Goal: Check status: Check status

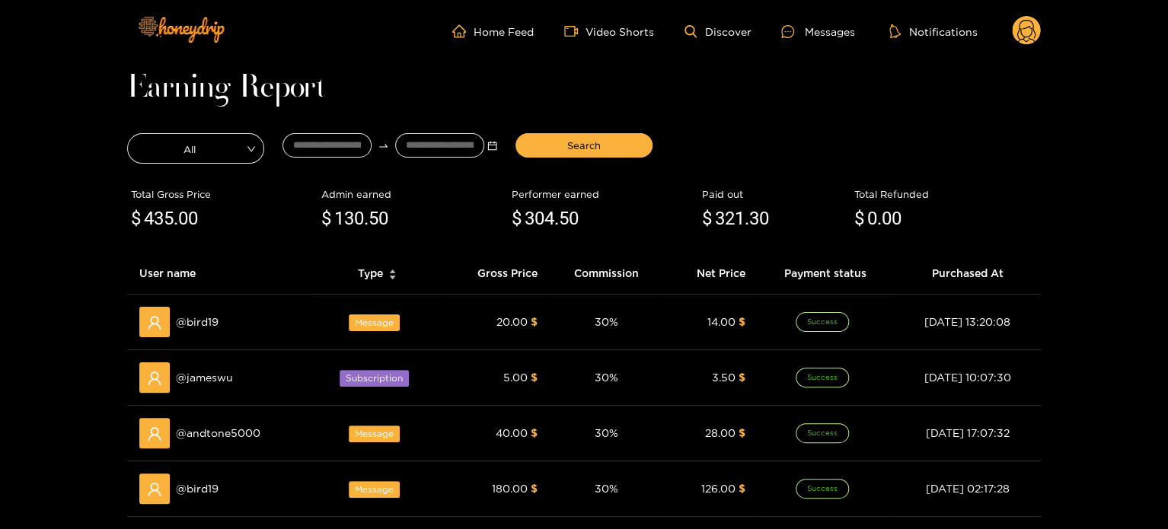
click at [1009, 20] on ul "Home Feed Video Shorts Discover Messages Notifications" at bounding box center [746, 31] width 588 height 30
click at [1012, 25] on circle at bounding box center [1026, 30] width 29 height 29
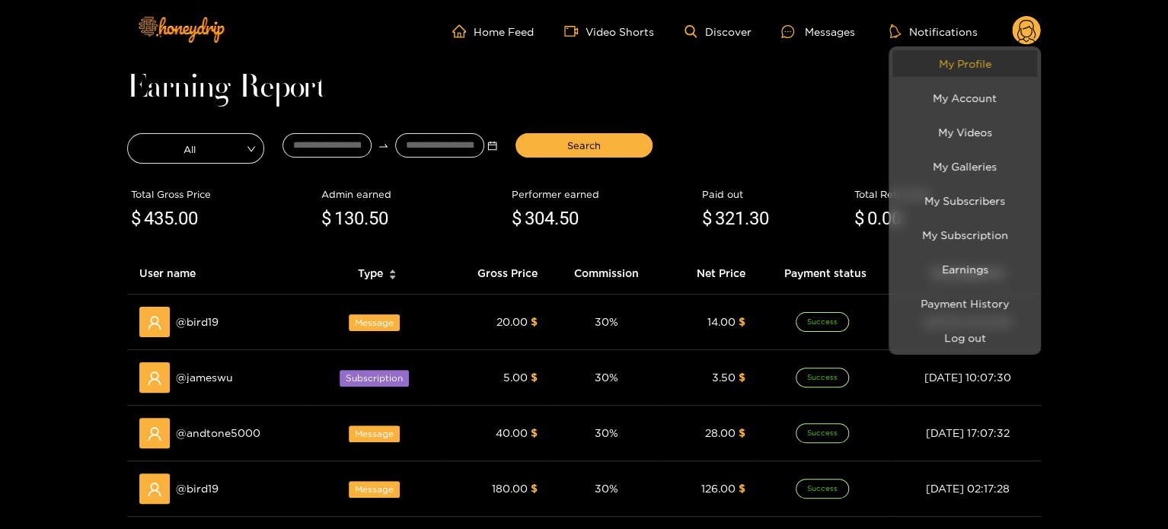
click at [944, 63] on link "My Profile" at bounding box center [964, 63] width 145 height 27
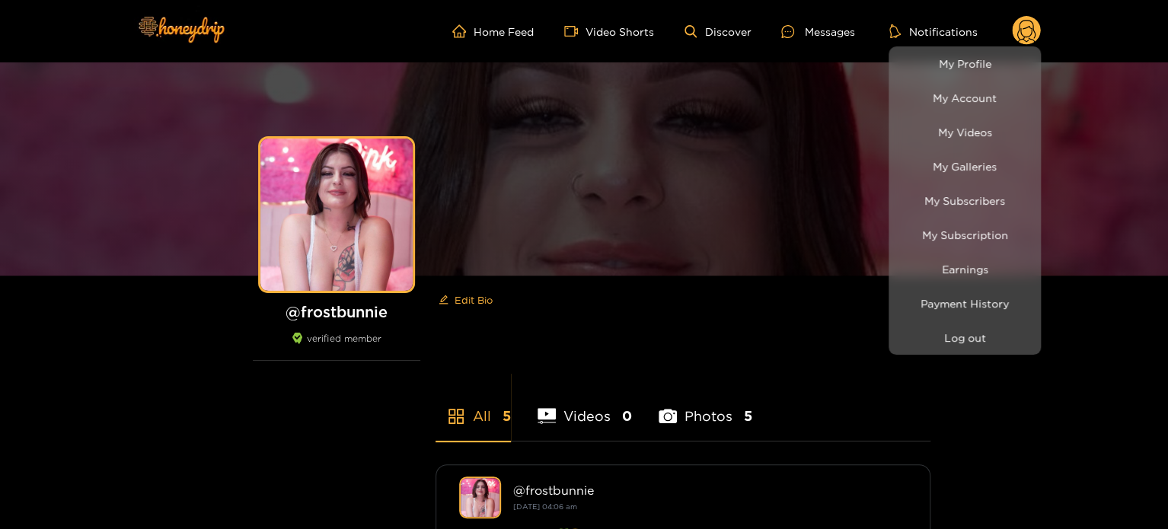
click at [383, 28] on div at bounding box center [584, 264] width 1168 height 529
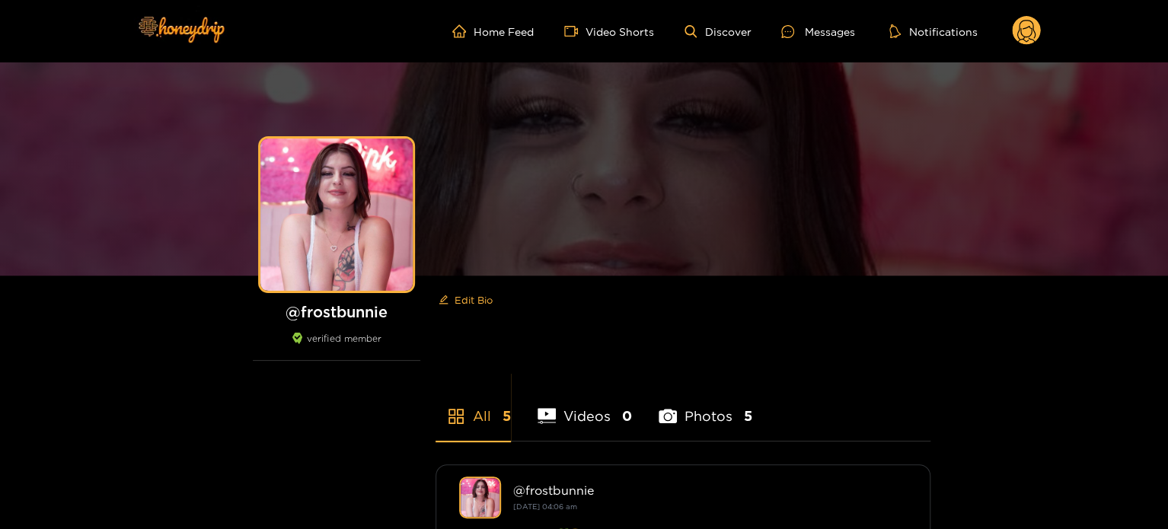
click at [1021, 36] on circle at bounding box center [1026, 30] width 29 height 29
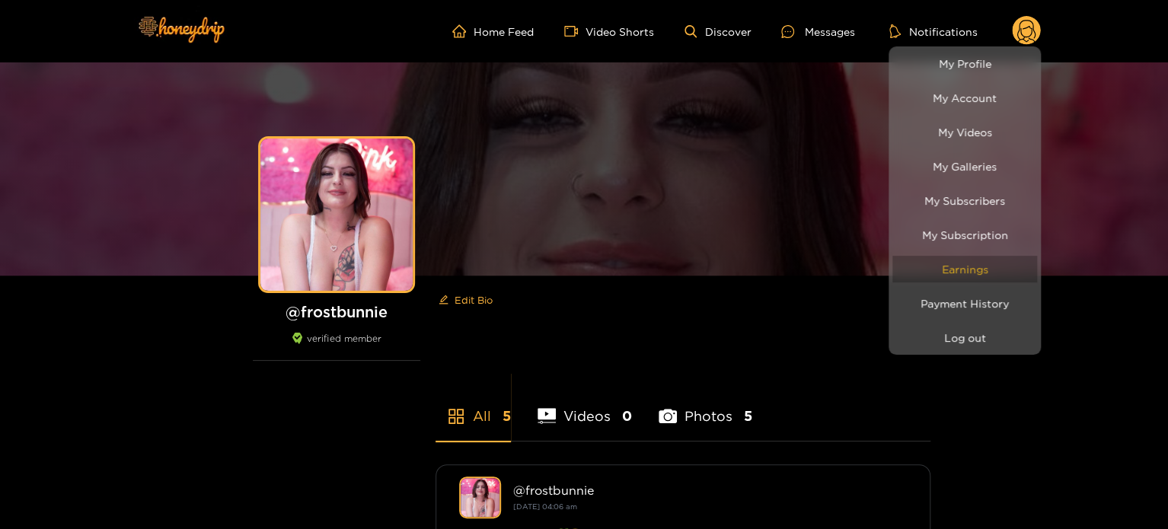
click at [965, 278] on link "Earnings" at bounding box center [964, 269] width 145 height 27
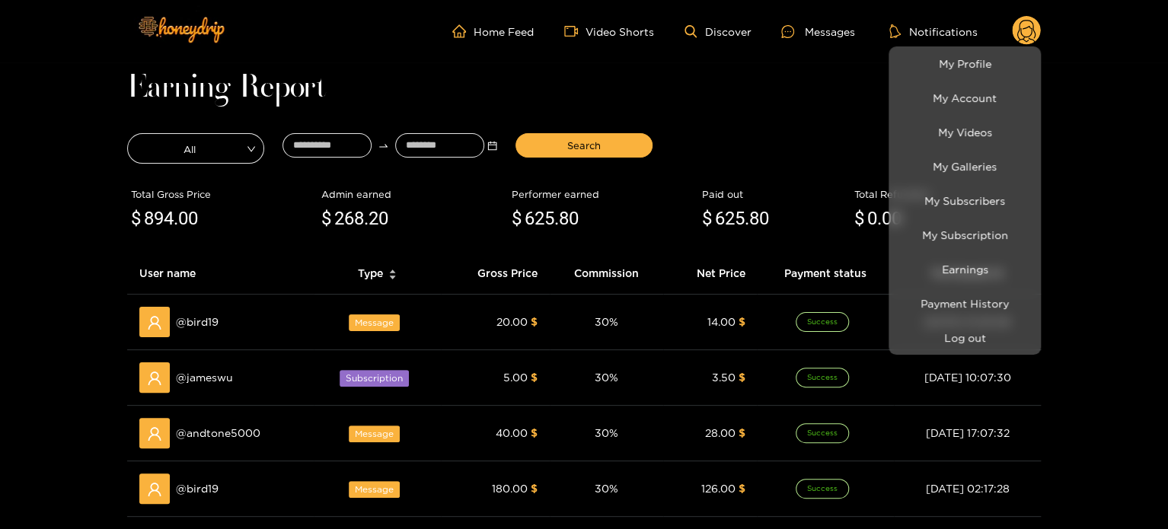
click at [333, 144] on div at bounding box center [584, 264] width 1168 height 529
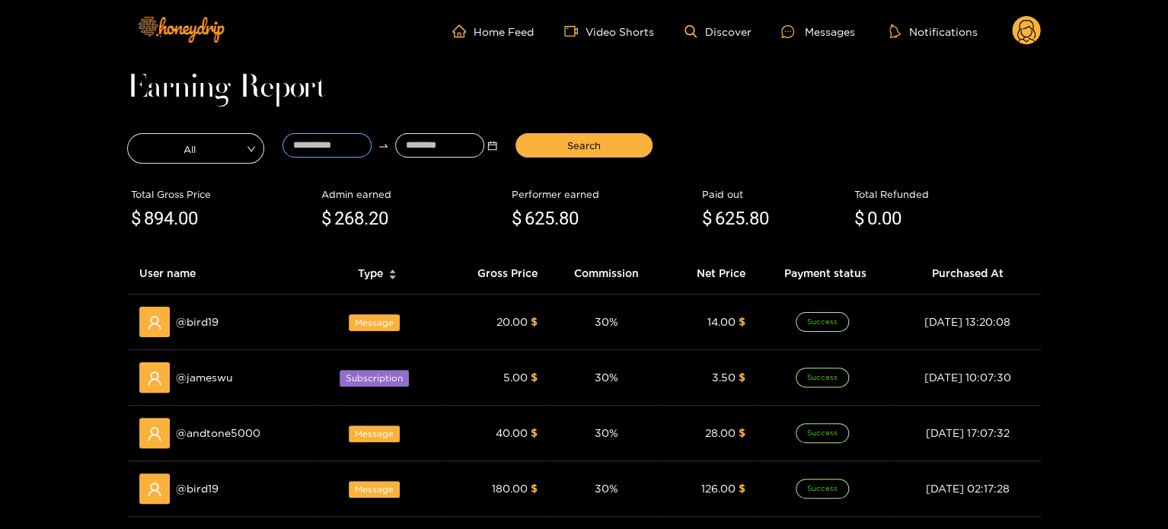
click at [333, 144] on input at bounding box center [326, 145] width 89 height 24
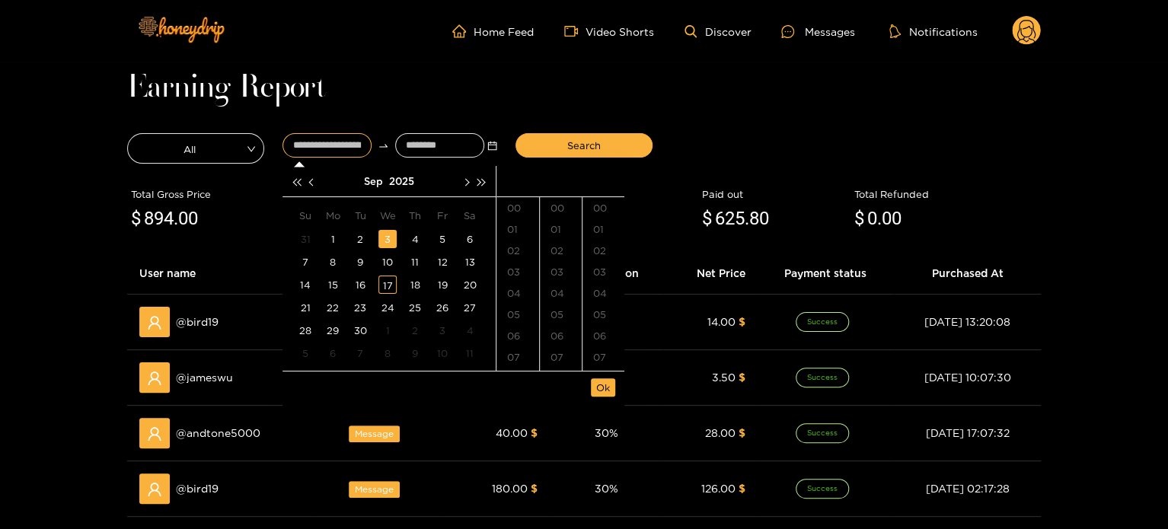
type input "**********"
click at [313, 176] on button "button" at bounding box center [313, 181] width 16 height 30
click at [472, 287] on div "16" at bounding box center [470, 285] width 18 height 18
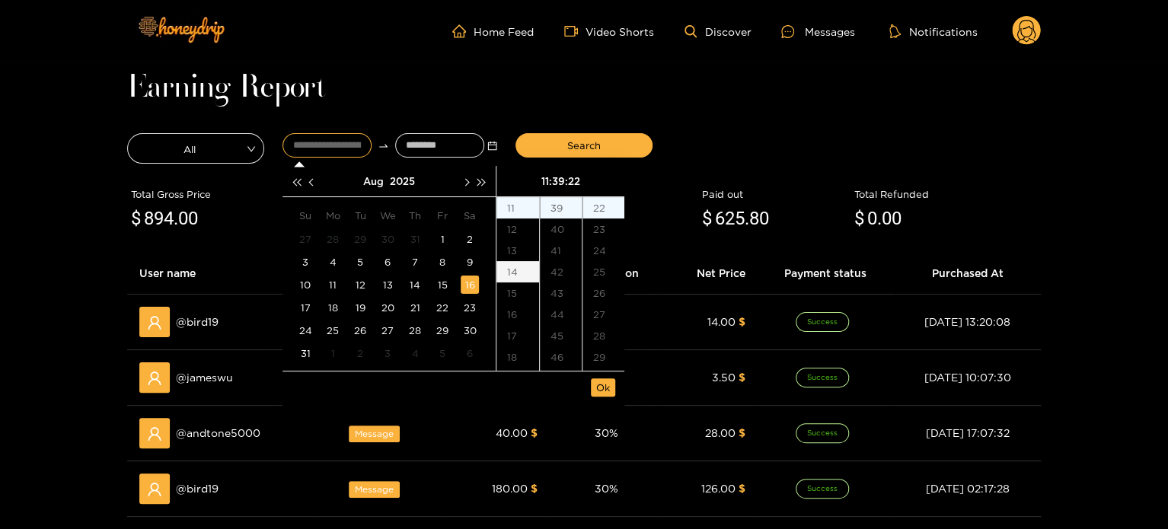
click at [528, 276] on div "14" at bounding box center [517, 271] width 43 height 21
click at [554, 204] on div "00" at bounding box center [561, 207] width 42 height 21
click at [601, 209] on div "00" at bounding box center [603, 207] width 42 height 21
click at [607, 384] on span "Ok" at bounding box center [603, 387] width 14 height 15
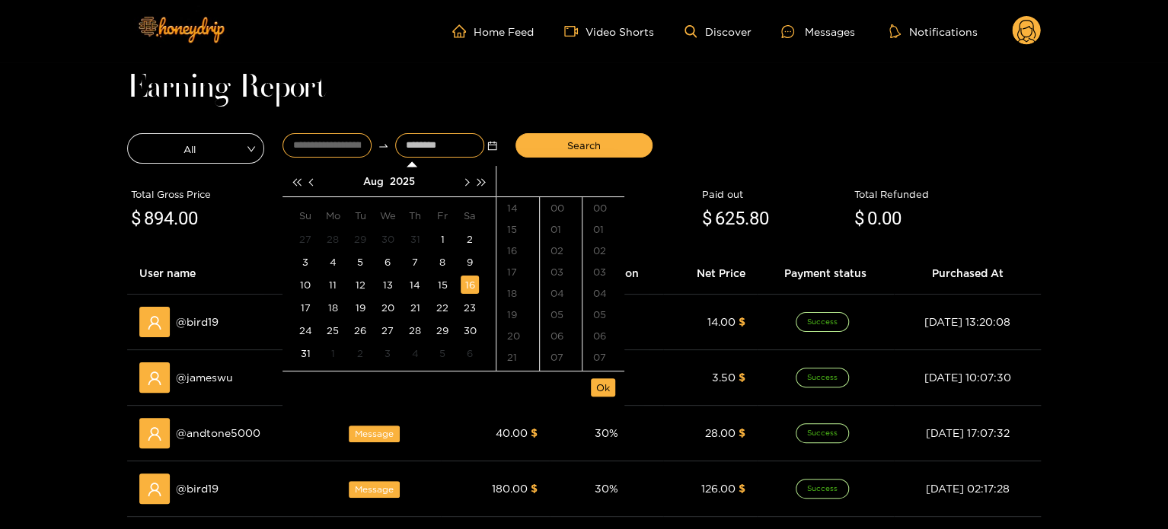
click at [345, 151] on input "**********" at bounding box center [326, 145] width 89 height 24
click at [312, 183] on span "button" at bounding box center [312, 182] width 8 height 8
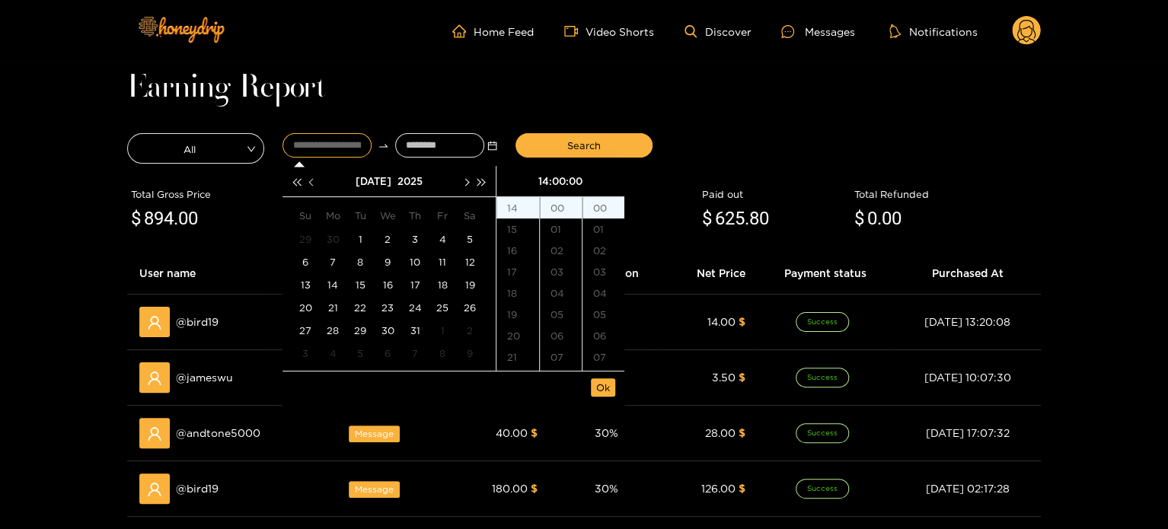
drag, startPoint x: 320, startPoint y: 189, endPoint x: 304, endPoint y: 184, distance: 16.6
click at [314, 187] on div "Jul 2025" at bounding box center [388, 181] width 213 height 31
click at [305, 184] on button "button" at bounding box center [313, 181] width 16 height 30
click at [338, 282] on div "16" at bounding box center [333, 285] width 18 height 18
type input "**********"
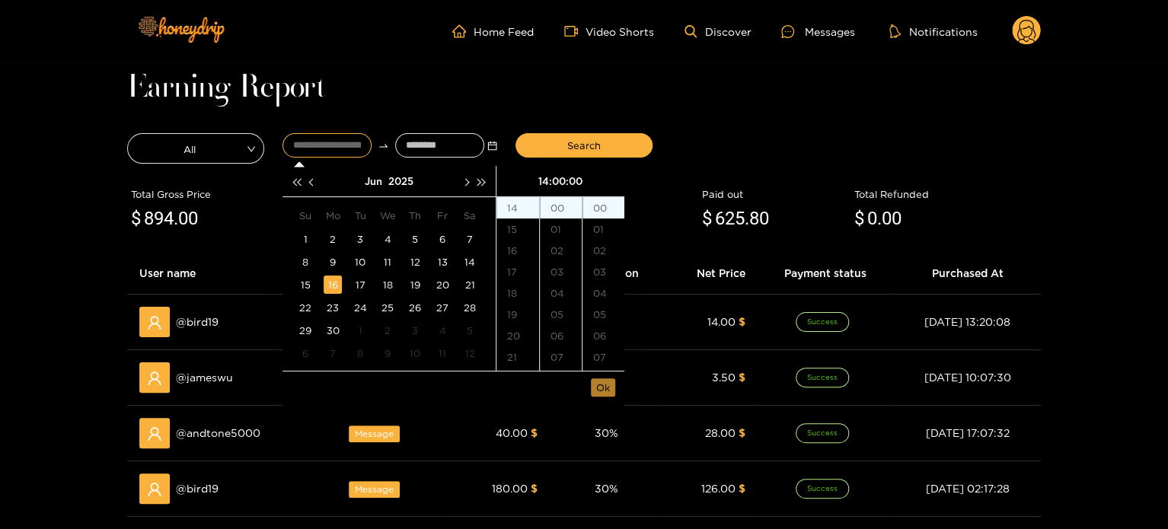
click at [606, 388] on span "Ok" at bounding box center [603, 387] width 14 height 15
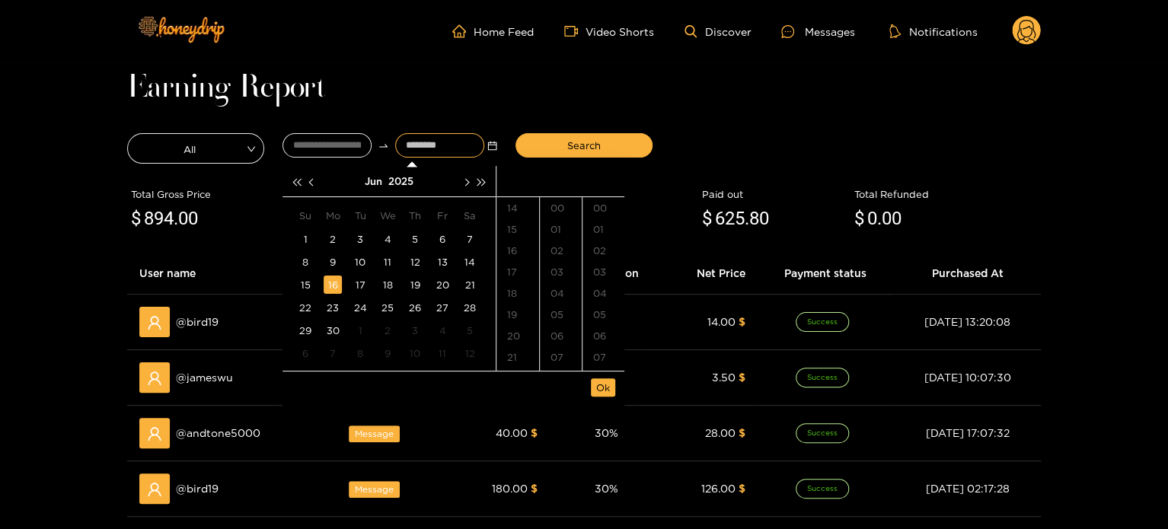
type input "**********"
click at [471, 184] on button "button" at bounding box center [466, 181] width 16 height 30
click at [387, 285] on div "17" at bounding box center [387, 285] width 18 height 18
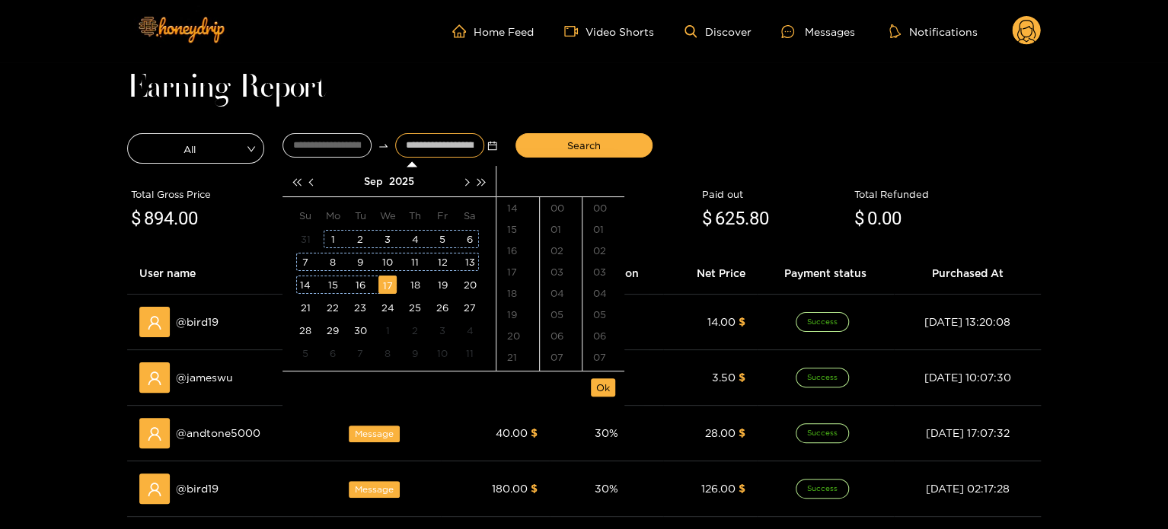
scroll to position [810, 0]
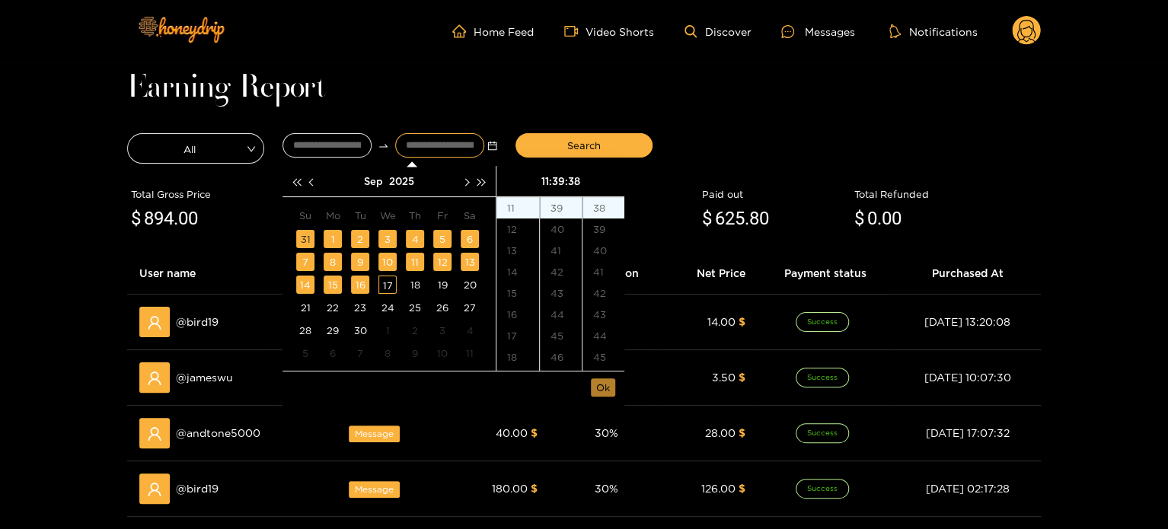
type input "**********"
click at [601, 381] on span "Ok" at bounding box center [603, 387] width 14 height 15
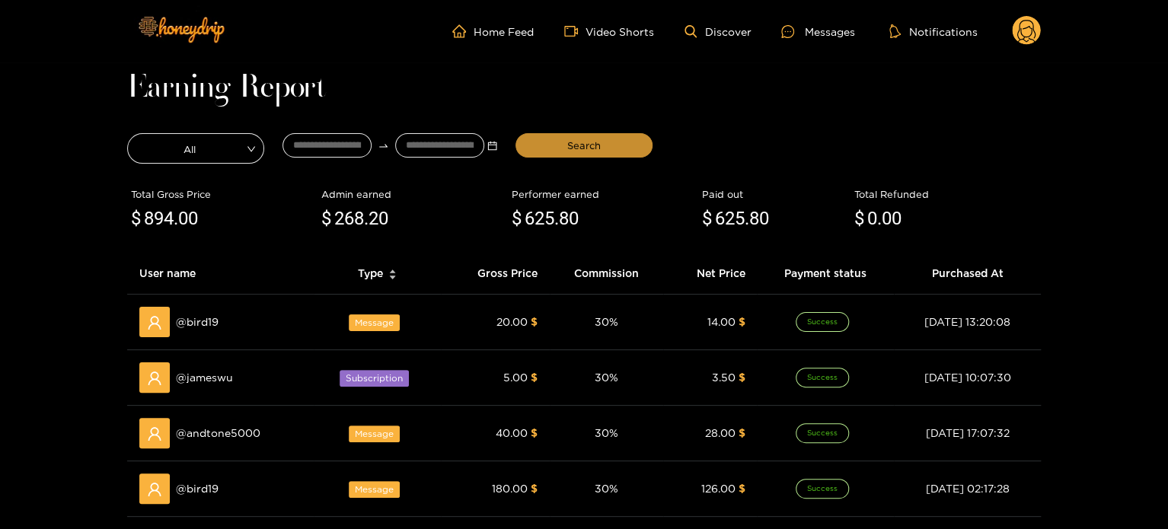
click at [598, 153] on button "Search" at bounding box center [583, 145] width 137 height 24
click at [308, 150] on input "**********" at bounding box center [326, 145] width 89 height 24
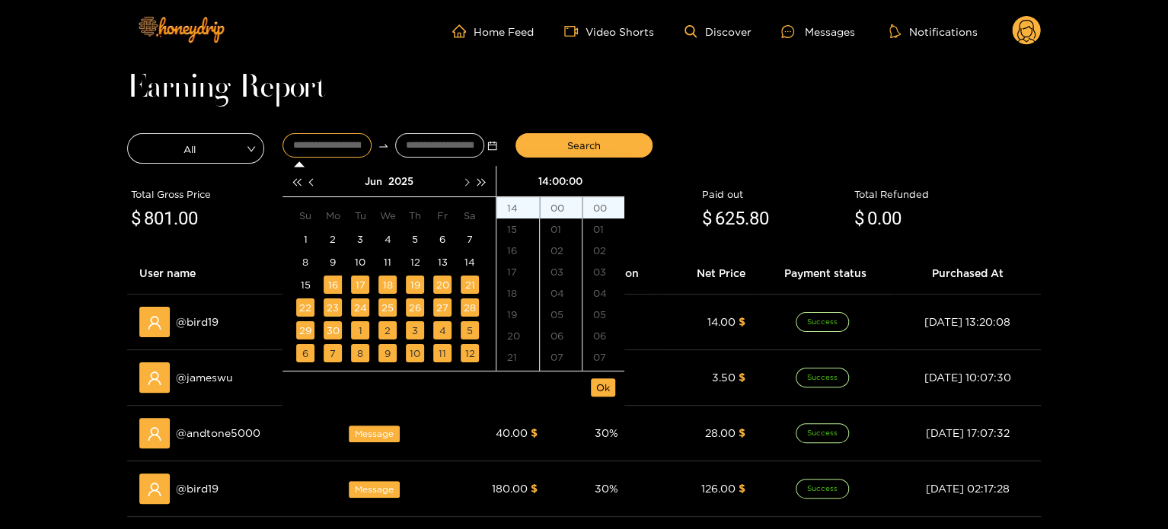
click at [472, 176] on button "button" at bounding box center [466, 181] width 16 height 30
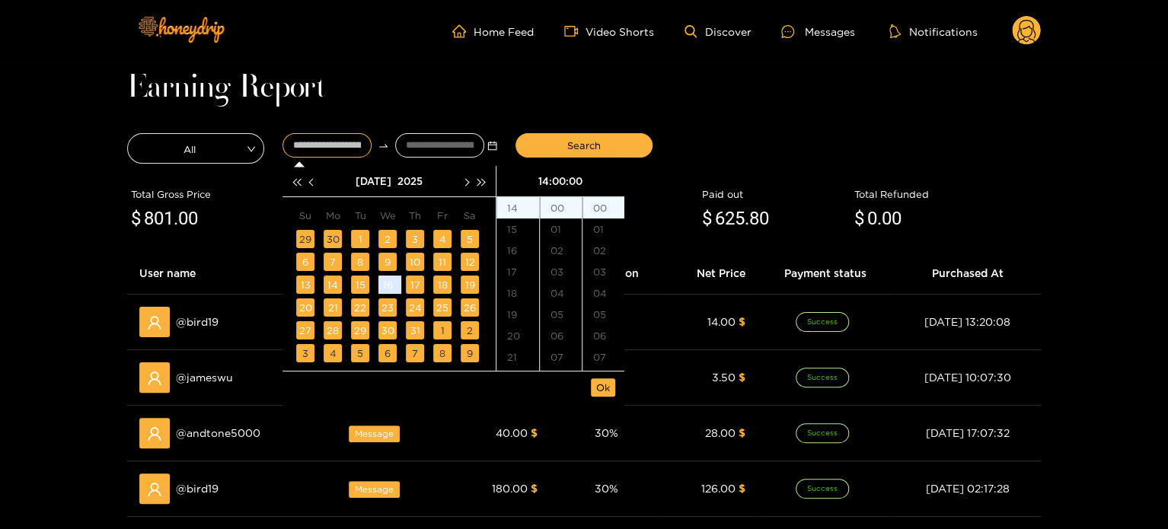
click at [376, 289] on td "16" at bounding box center [387, 284] width 27 height 23
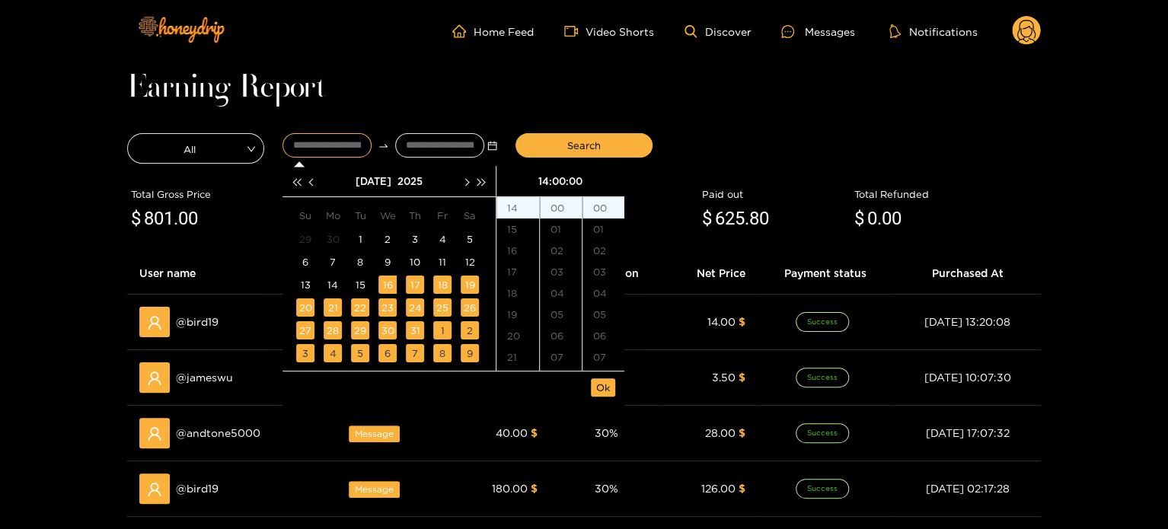
type input "**********"
click at [604, 394] on span "Ok" at bounding box center [603, 387] width 14 height 15
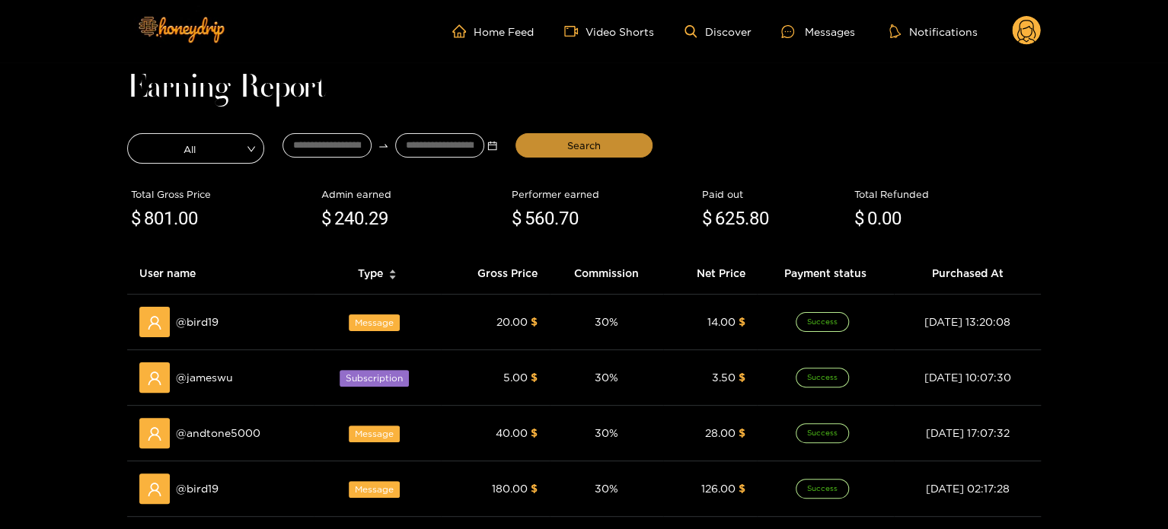
click at [560, 148] on button "Search" at bounding box center [583, 145] width 137 height 24
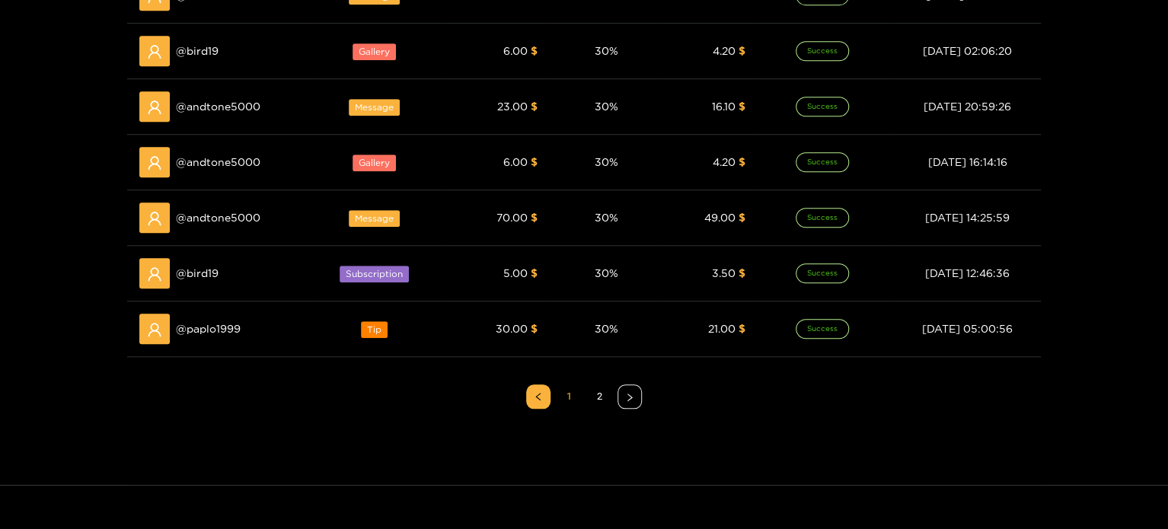
scroll to position [533, 0]
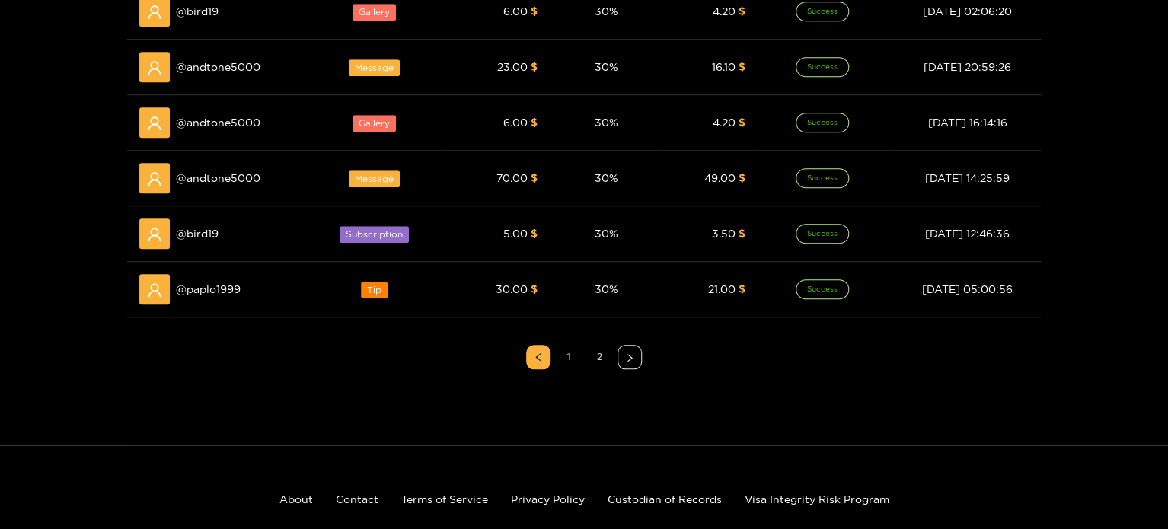
click at [597, 357] on link "2" at bounding box center [599, 357] width 23 height 23
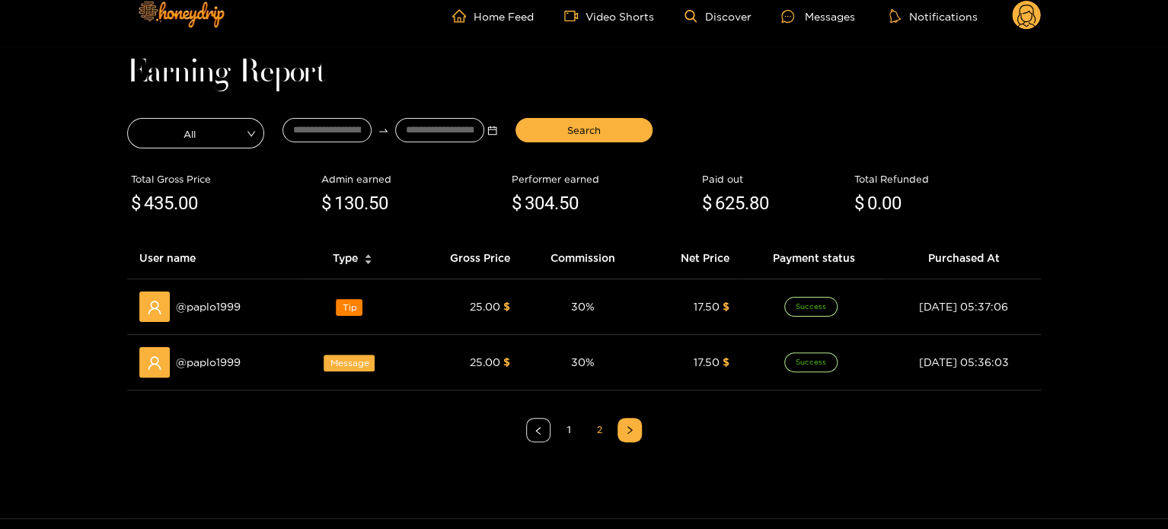
scroll to position [0, 0]
